Goal: Information Seeking & Learning: Check status

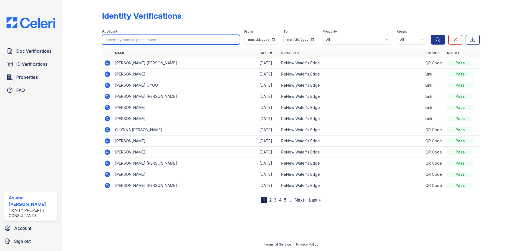
click at [154, 38] on input "search" at bounding box center [171, 40] width 138 height 10
type input "[PERSON_NAME]"
click at [431, 35] on button "Search" at bounding box center [438, 40] width 14 height 10
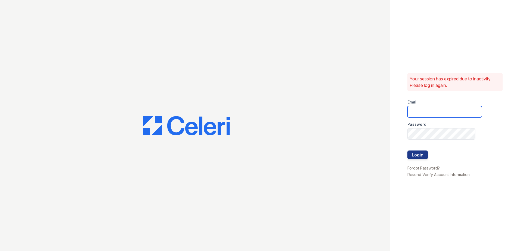
click at [462, 109] on input "email" at bounding box center [444, 111] width 74 height 11
type input "[EMAIL_ADDRESS][DOMAIN_NAME]"
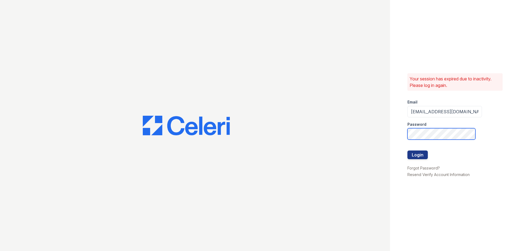
click at [407, 151] on button "Login" at bounding box center [417, 155] width 20 height 9
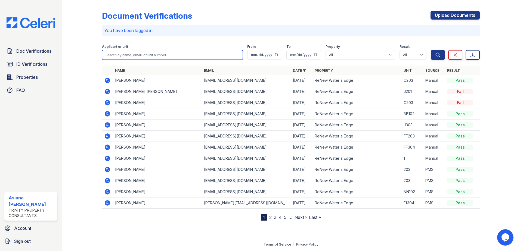
click at [124, 57] on input "search" at bounding box center [172, 55] width 141 height 10
type input "[PERSON_NAME]"
click at [431, 50] on button "Search" at bounding box center [438, 55] width 14 height 10
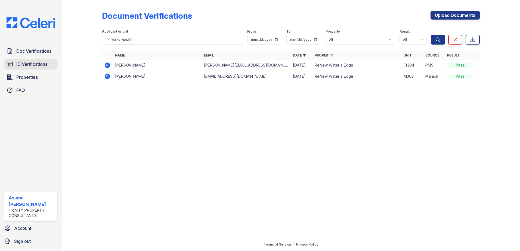
click at [29, 67] on span "ID Verifications" at bounding box center [31, 64] width 31 height 7
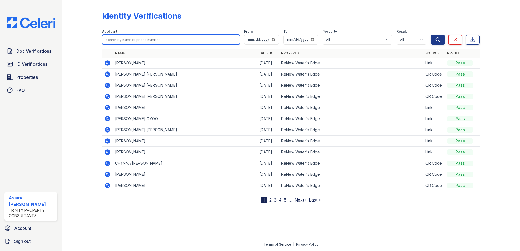
click at [129, 36] on input "search" at bounding box center [171, 40] width 138 height 10
type input "[PERSON_NAME]"
click at [431, 35] on button "Search" at bounding box center [438, 40] width 14 height 10
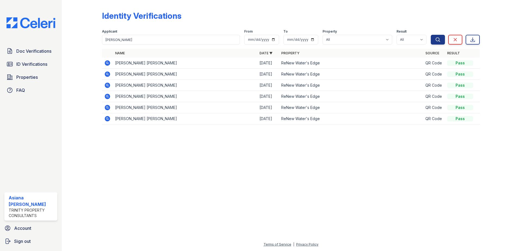
click at [111, 63] on td at bounding box center [107, 63] width 11 height 11
click at [109, 63] on icon at bounding box center [107, 62] width 5 height 5
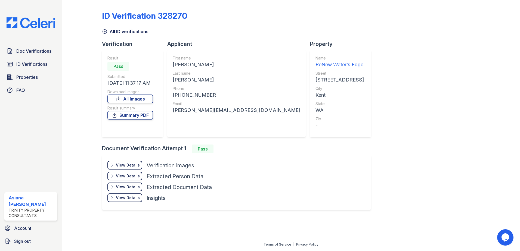
click at [124, 166] on div "View Details" at bounding box center [128, 165] width 24 height 5
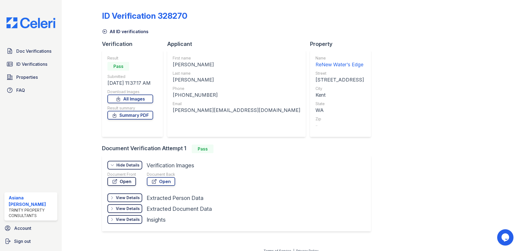
click at [124, 182] on link "Open" at bounding box center [121, 181] width 29 height 9
click at [31, 61] on span "ID Verifications" at bounding box center [31, 64] width 31 height 7
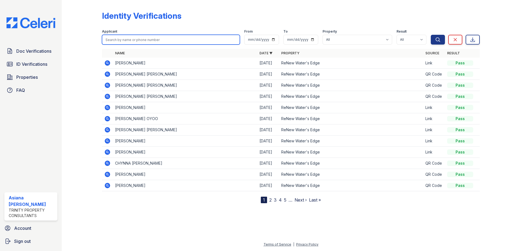
click at [139, 41] on input "search" at bounding box center [171, 40] width 138 height 10
type input "zuhaib"
click at [431, 35] on button "Search" at bounding box center [438, 40] width 14 height 10
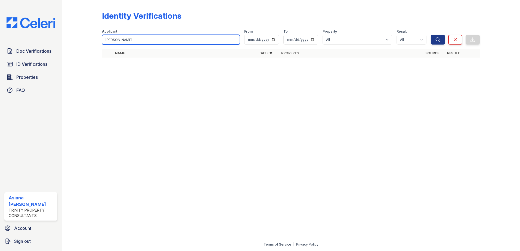
click at [129, 39] on input "Zuhaib" at bounding box center [171, 40] width 138 height 10
type input "Zuhaib"
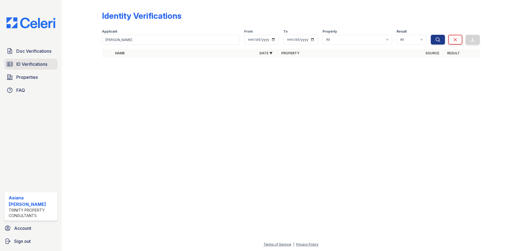
click at [31, 63] on span "ID Verifications" at bounding box center [31, 64] width 31 height 7
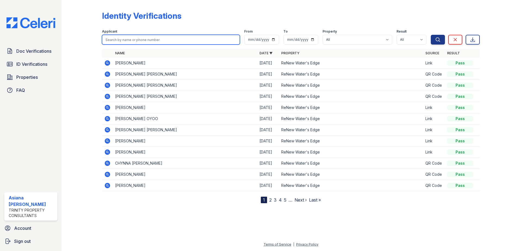
click at [127, 39] on input "search" at bounding box center [171, 40] width 138 height 10
click at [66, 81] on div "Identity Verifications Filter Applicant zuh From To Property All ReNew Water's …" at bounding box center [291, 125] width 458 height 251
click at [133, 42] on input "zuh" at bounding box center [171, 40] width 138 height 10
type input "zuhaib"
click at [431, 35] on button "Search" at bounding box center [438, 40] width 14 height 10
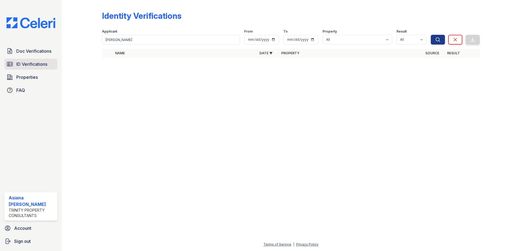
click at [36, 66] on span "ID Verifications" at bounding box center [31, 64] width 31 height 7
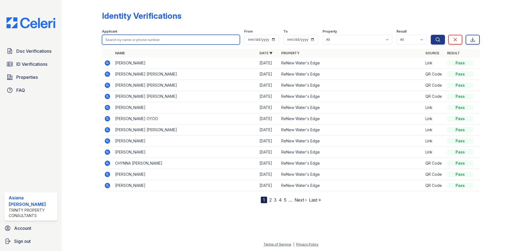
click at [127, 38] on input "search" at bounding box center [171, 40] width 138 height 10
type input "zuhaib"
click at [431, 35] on button "Search" at bounding box center [438, 40] width 14 height 10
